Goal: Complete application form

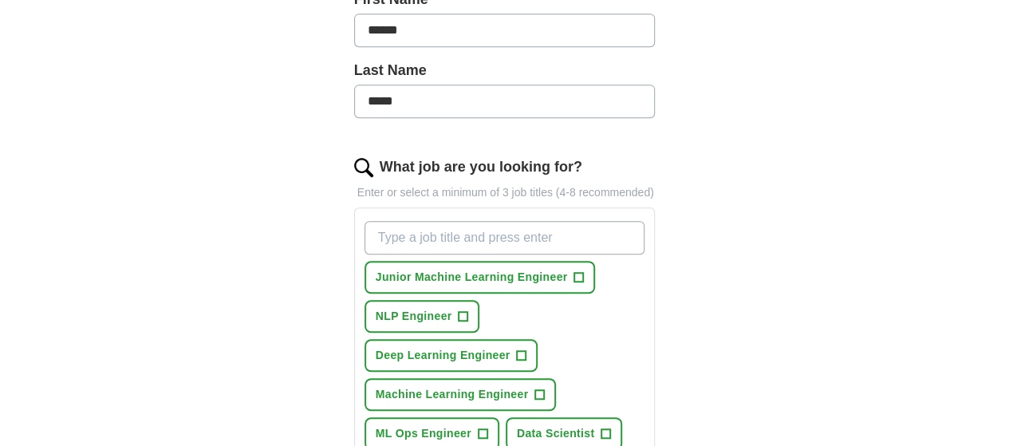
scroll to position [479, 0]
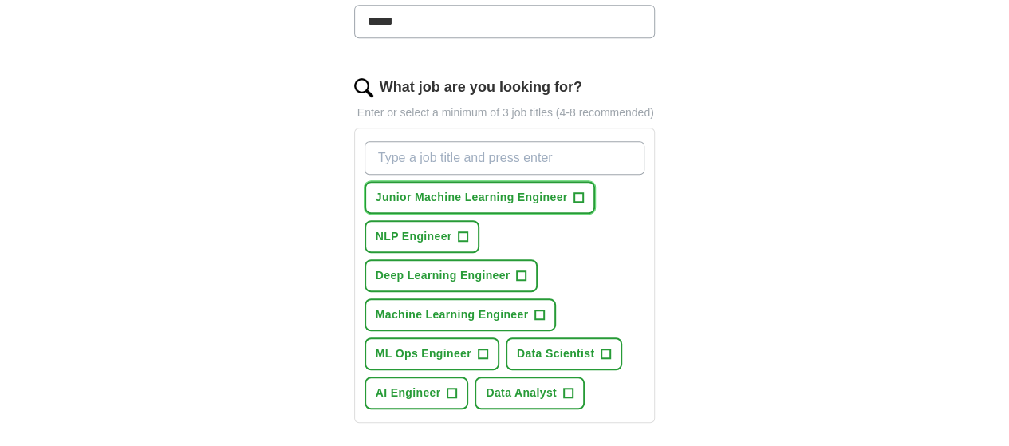
click at [365, 184] on button "Junior Machine Learning Engineer +" at bounding box center [480, 197] width 231 height 33
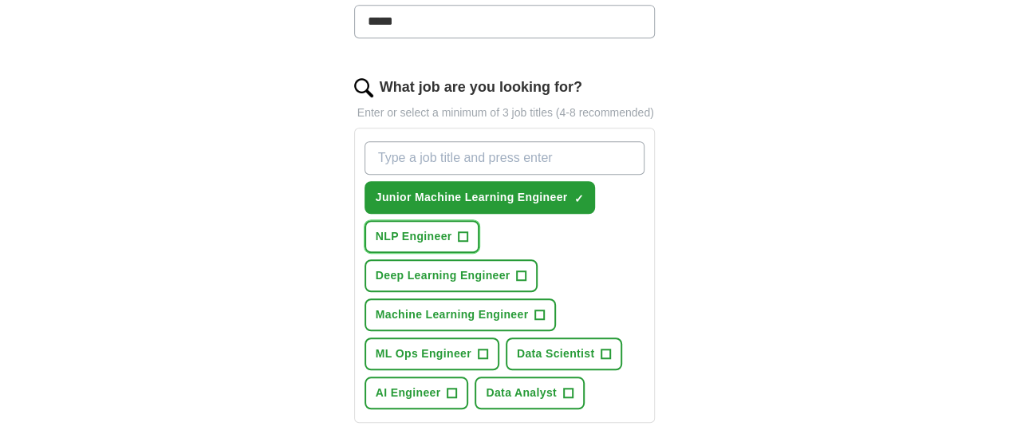
click at [480, 220] on button "NLP Engineer +" at bounding box center [423, 236] width 116 height 33
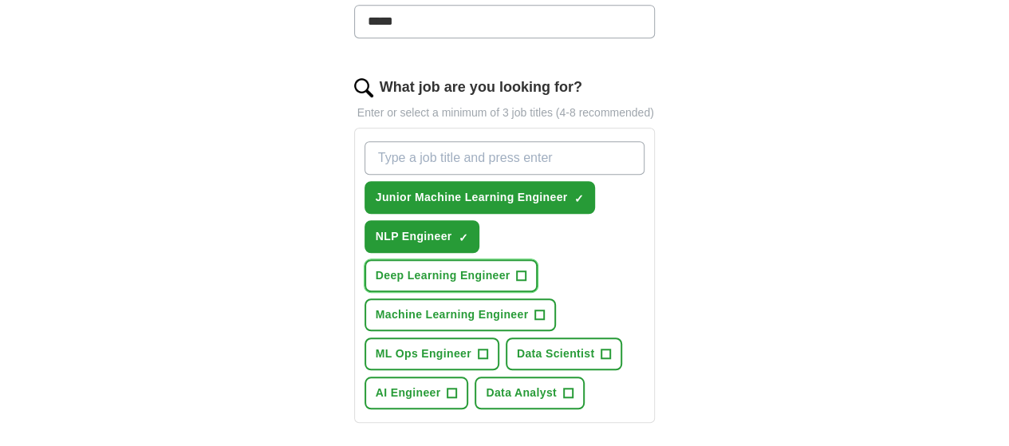
click at [379, 267] on span "Deep Learning Engineer" at bounding box center [443, 275] width 135 height 17
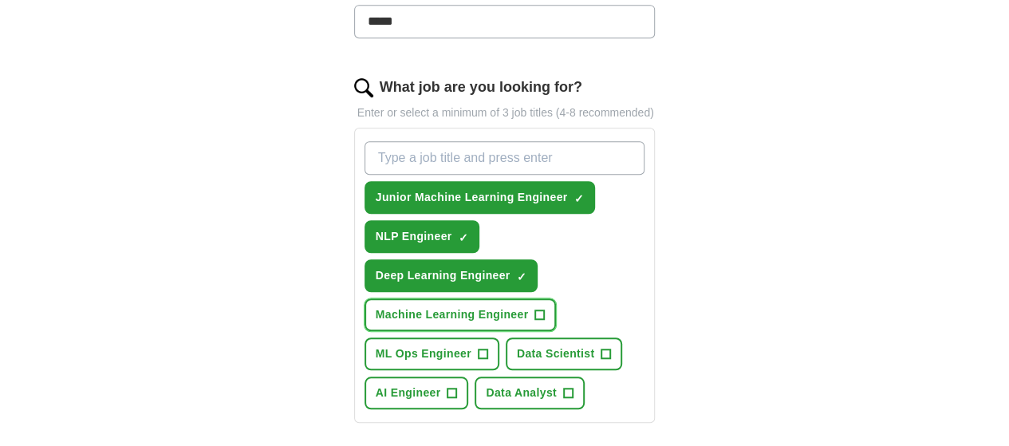
click at [378, 306] on span "Machine Learning Engineer" at bounding box center [452, 314] width 153 height 17
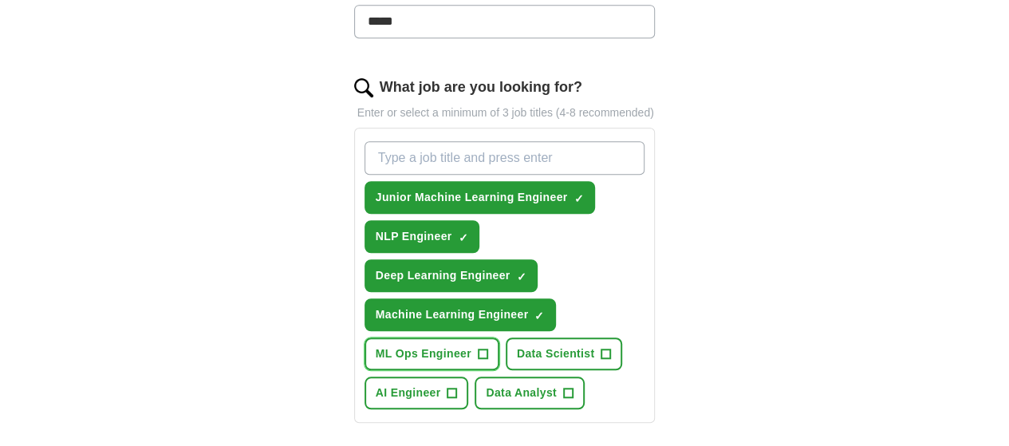
click at [499, 337] on button "ML Ops Engineer +" at bounding box center [432, 353] width 135 height 33
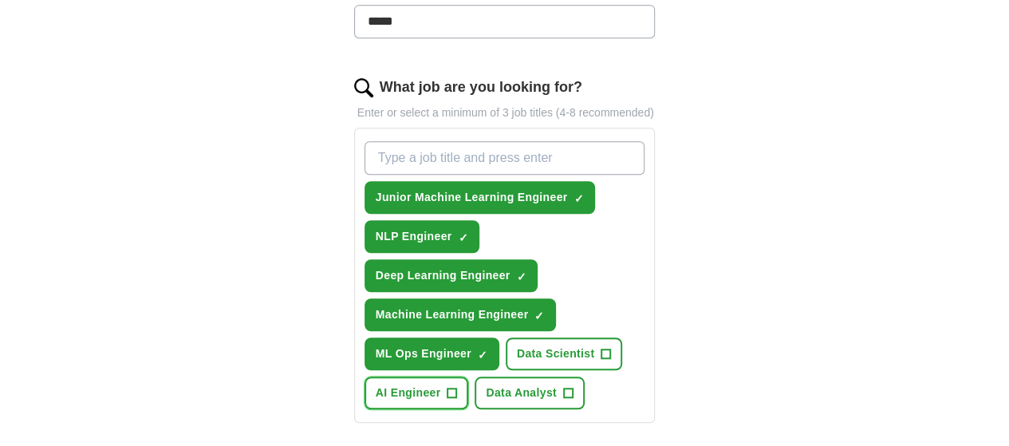
click at [441, 384] on span "AI Engineer" at bounding box center [408, 392] width 65 height 17
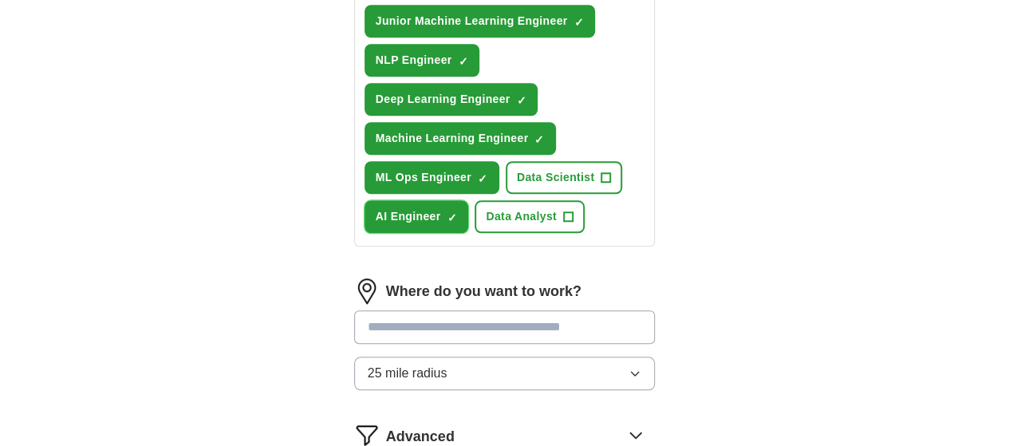
scroll to position [718, 0]
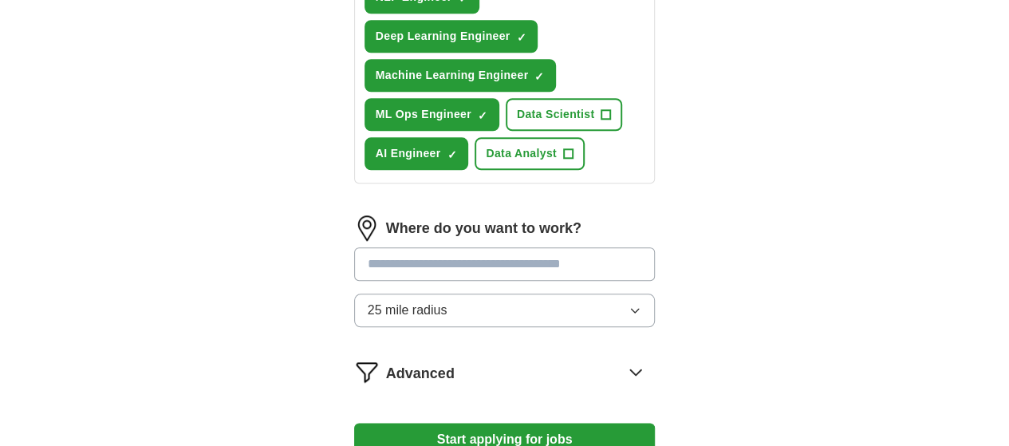
click at [354, 247] on input at bounding box center [505, 264] width 302 height 34
click at [388, 423] on button "Start applying for jobs" at bounding box center [505, 440] width 302 height 34
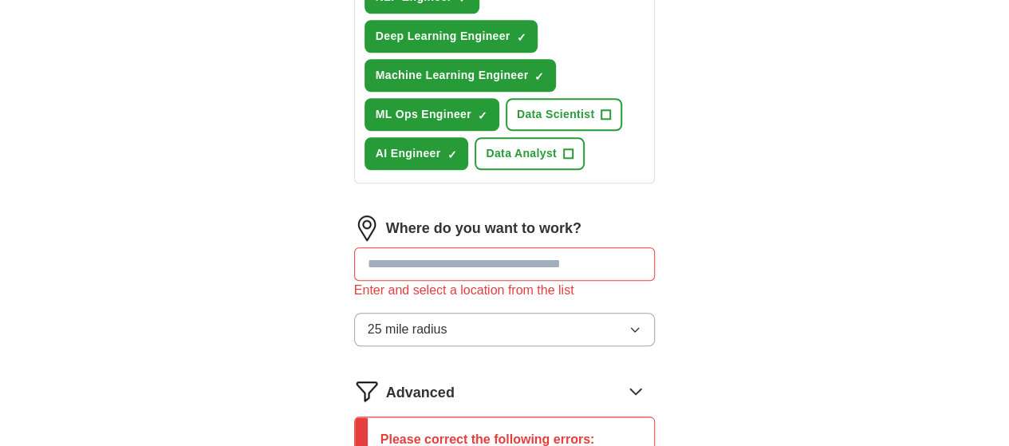
click at [429, 247] on input at bounding box center [505, 264] width 302 height 34
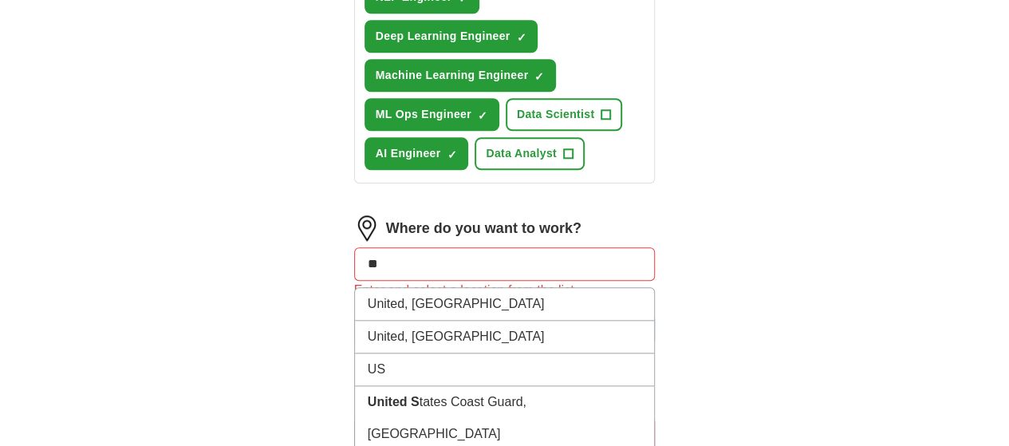
type input "*"
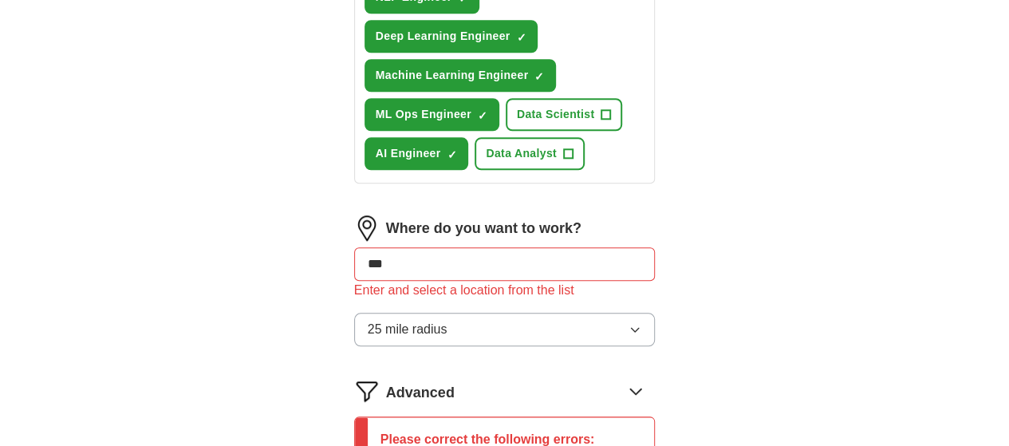
type input "****"
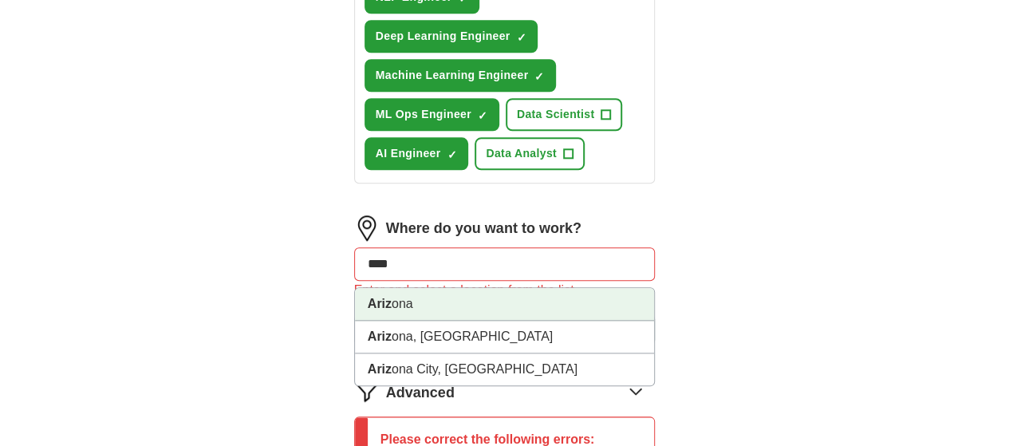
click at [398, 288] on li "Ariz ona" at bounding box center [505, 304] width 300 height 33
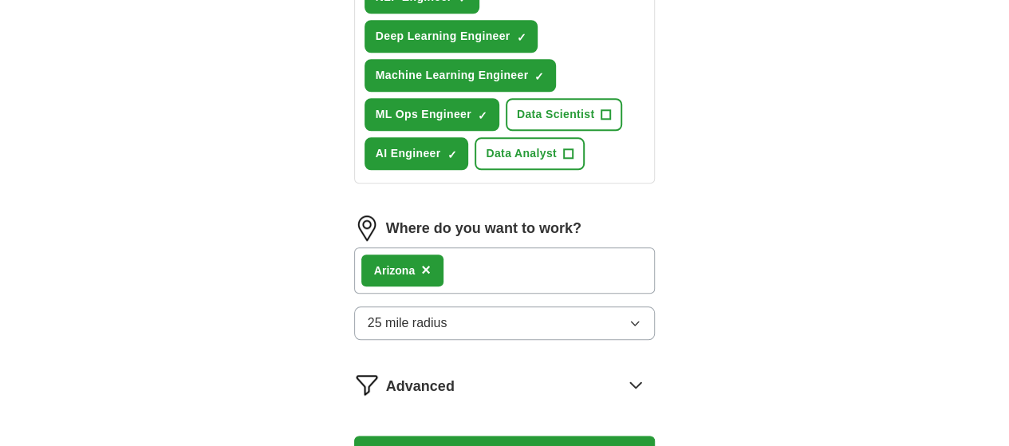
click at [471, 247] on div "Ariz ona ×" at bounding box center [505, 270] width 302 height 46
click at [475, 436] on button "Start applying for jobs" at bounding box center [505, 453] width 302 height 34
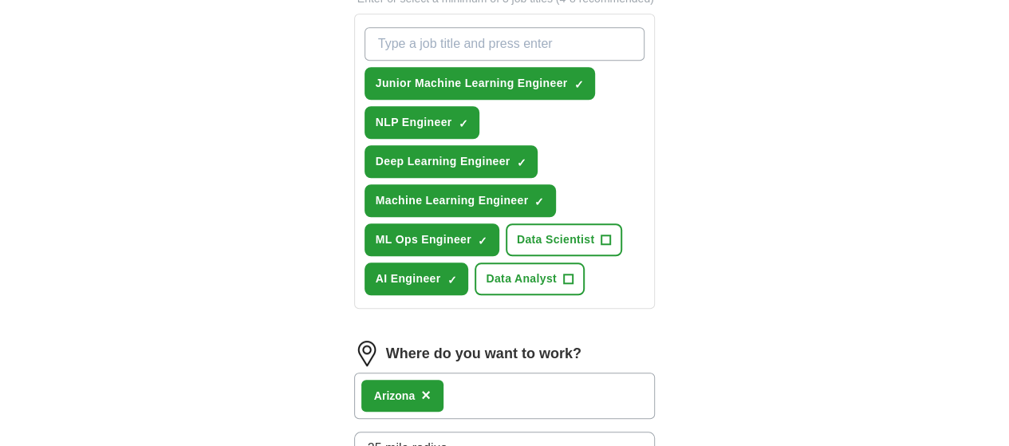
select select "**"
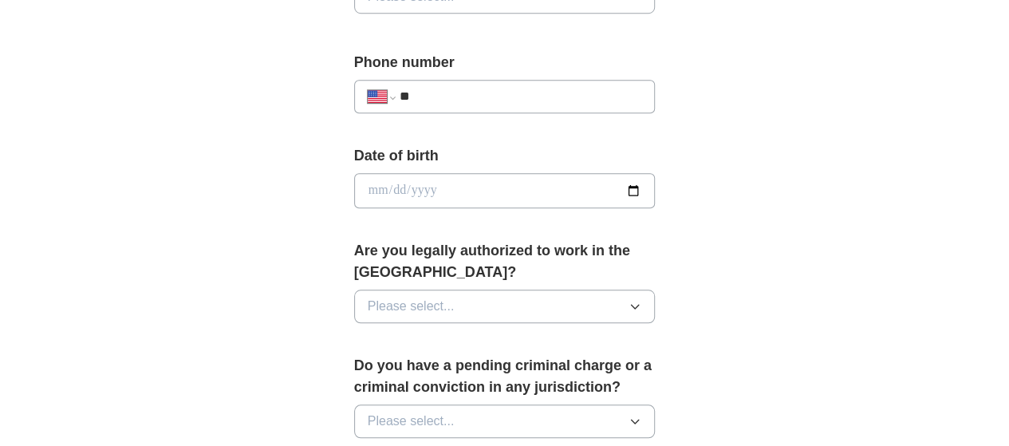
scroll to position [638, 0]
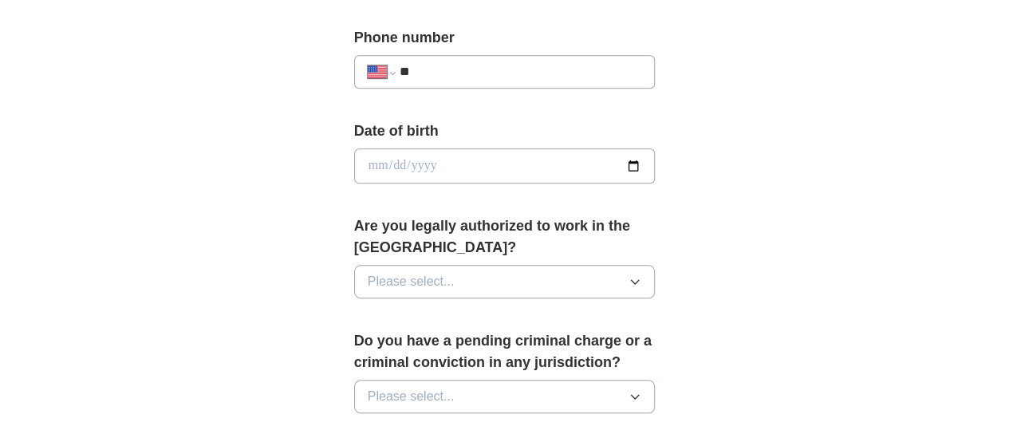
click at [412, 171] on input "date" at bounding box center [505, 165] width 302 height 35
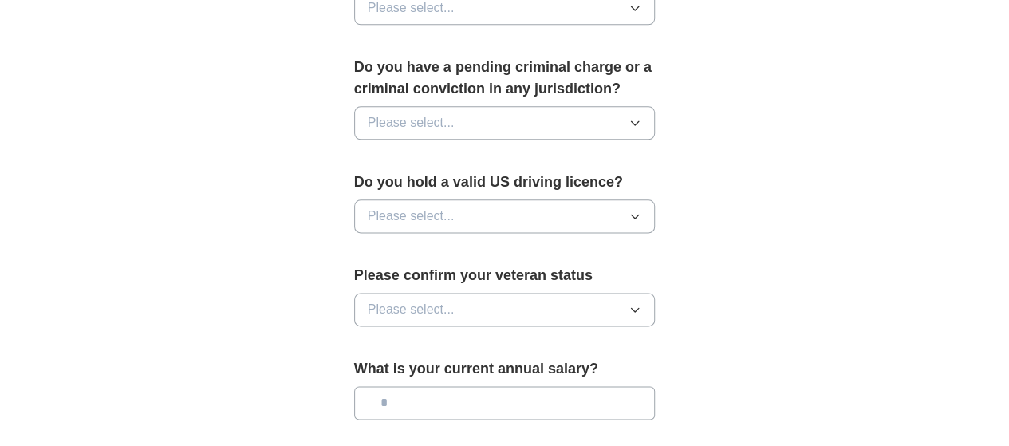
scroll to position [1037, 0]
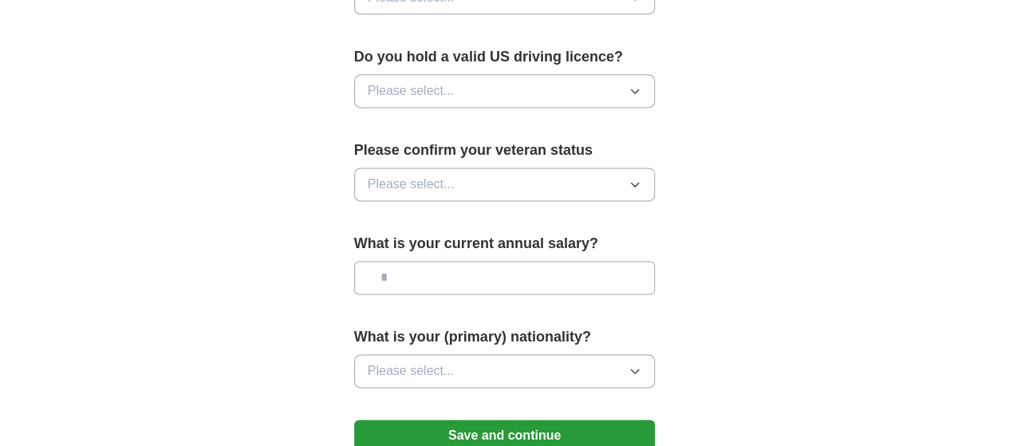
click at [452, 420] on button "Save and continue" at bounding box center [505, 436] width 302 height 32
click at [448, 420] on button "Save and continue" at bounding box center [505, 436] width 302 height 32
